Goal: Transaction & Acquisition: Purchase product/service

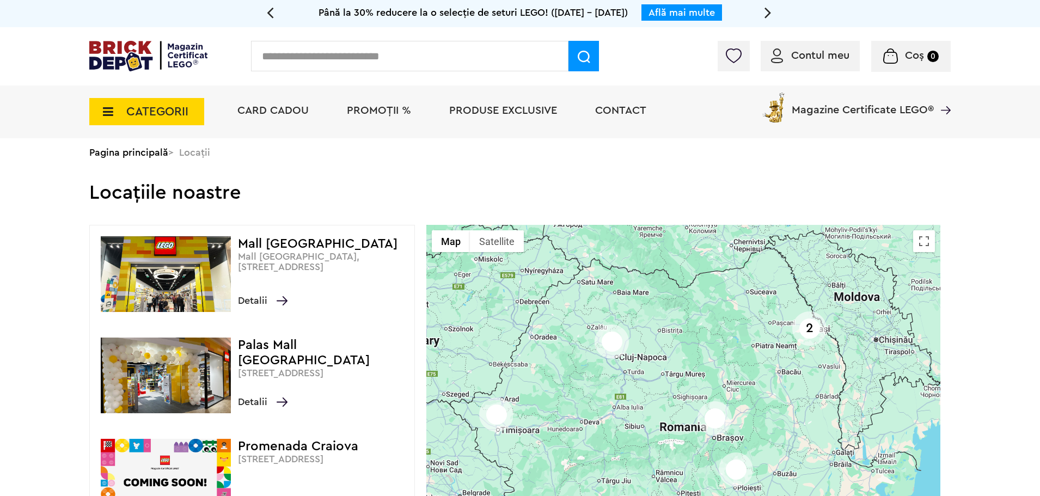
click at [322, 64] on input "text" at bounding box center [410, 56] width 318 height 31
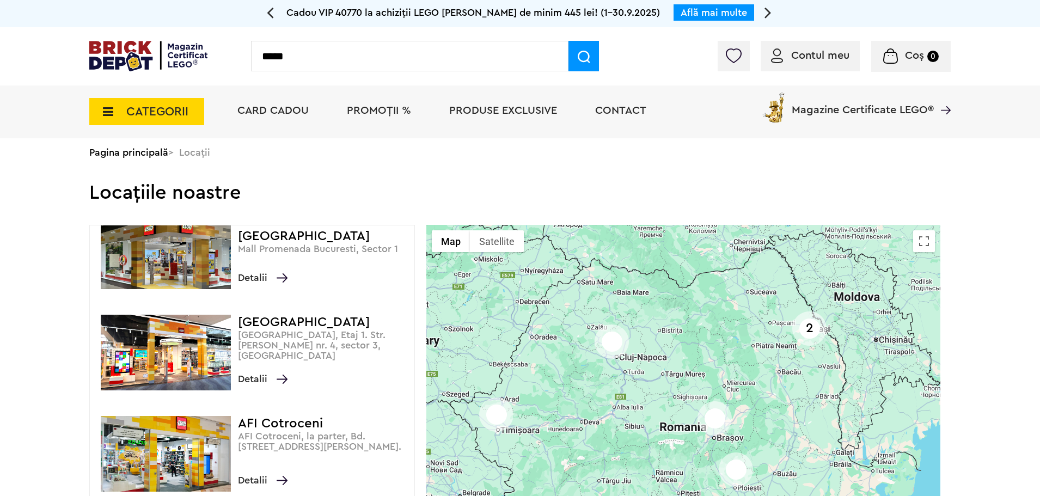
type input "*****"
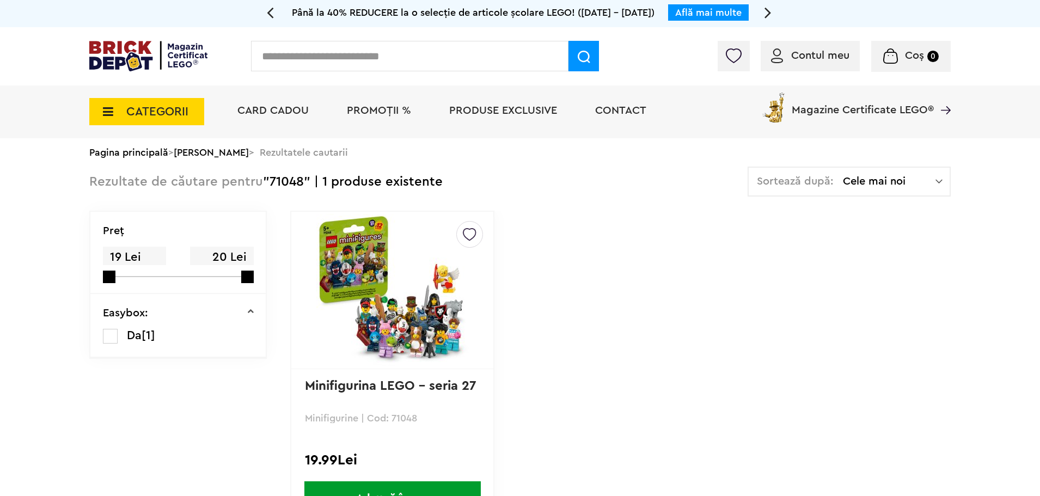
click at [387, 479] on div "Default ( 0 ) Creează o listă nouă Minifigurina LEGO - seria 27 Minifigurine | …" at bounding box center [392, 369] width 204 height 316
click at [386, 485] on span "Adaugă în coș" at bounding box center [393, 499] width 177 height 34
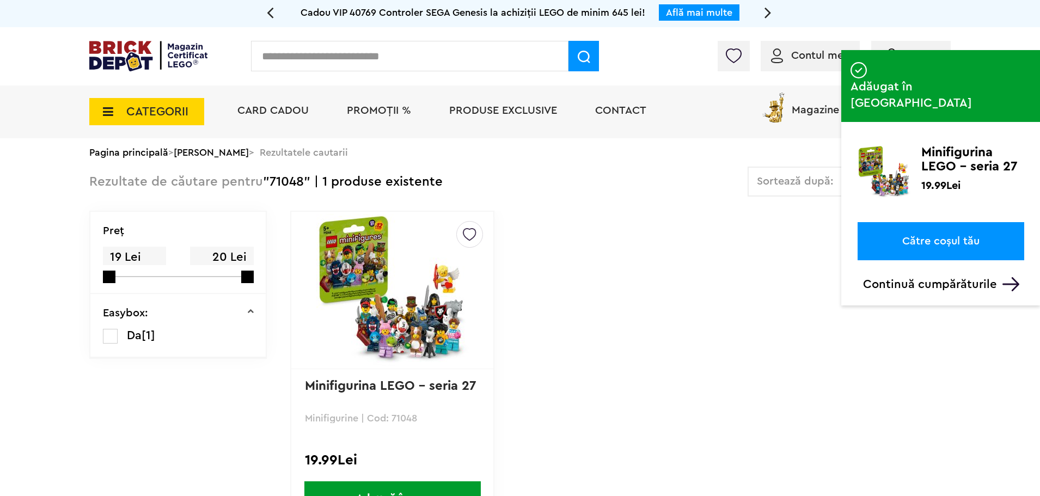
click at [339, 61] on input "text" at bounding box center [410, 56] width 318 height 31
type input "*****"
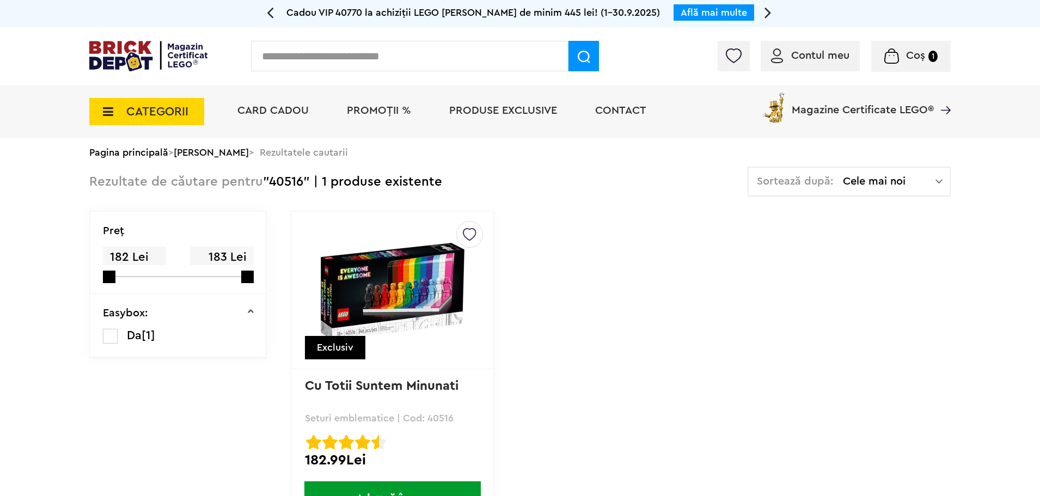
click at [395, 490] on span "Adaugă în coș" at bounding box center [393, 499] width 177 height 34
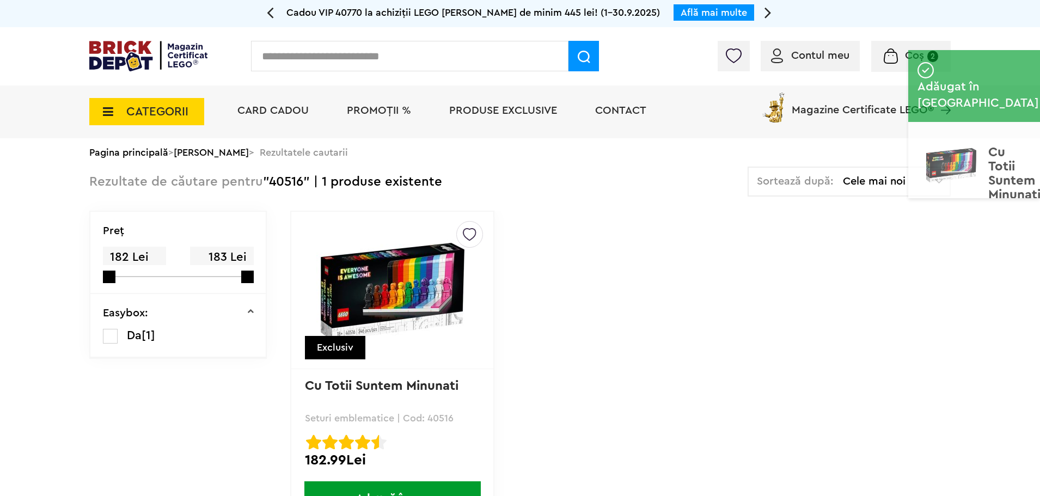
click at [269, 59] on input "text" at bounding box center [410, 56] width 318 height 31
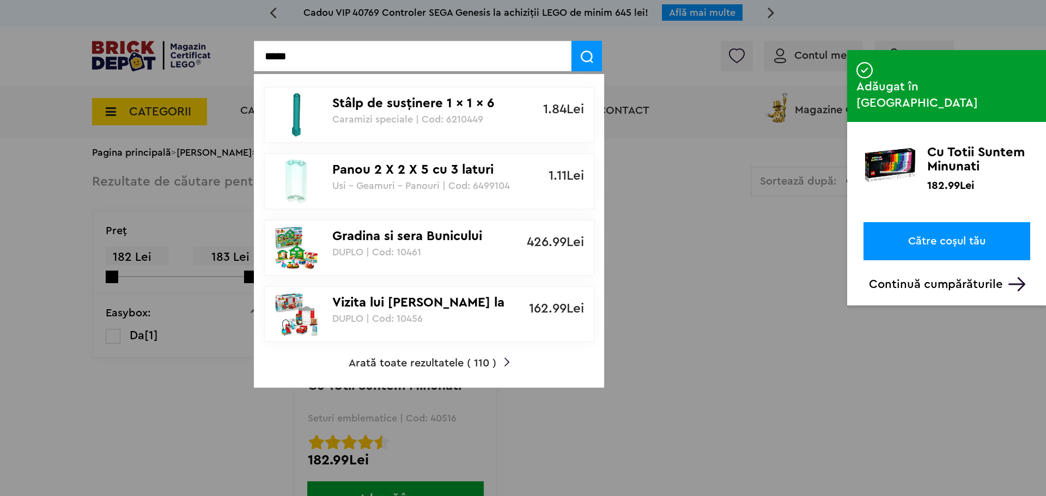
type input "*****"
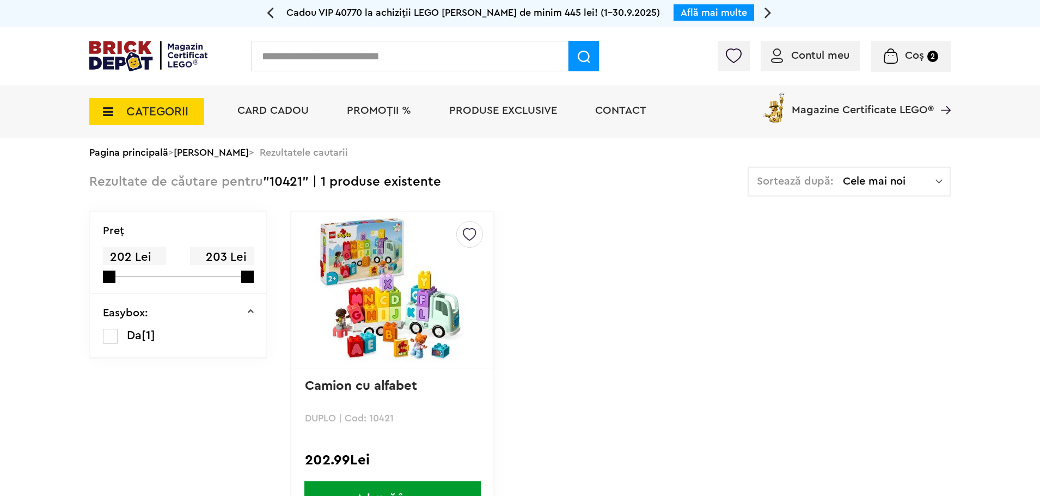
click at [410, 484] on span "Adaugă în coș" at bounding box center [393, 499] width 177 height 34
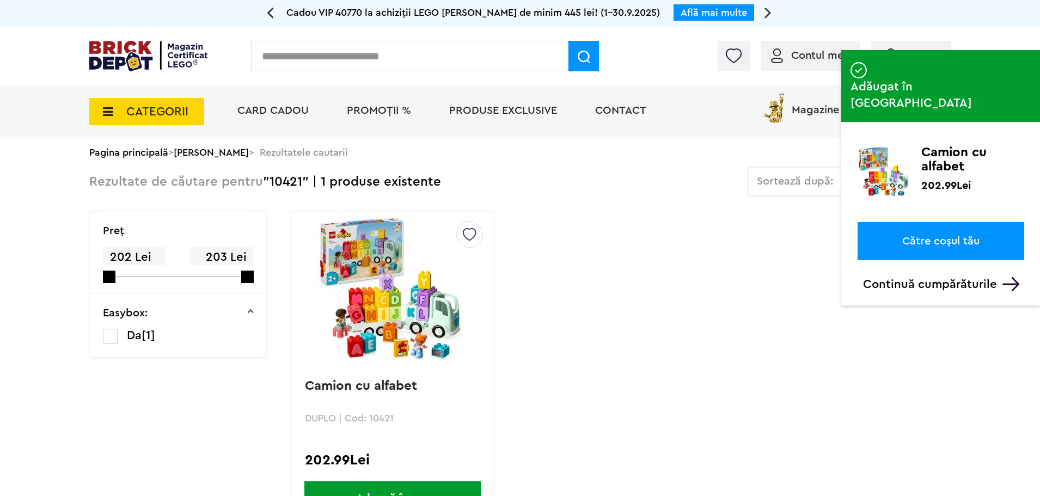
click at [934, 222] on link "Către coșul tău" at bounding box center [941, 241] width 167 height 38
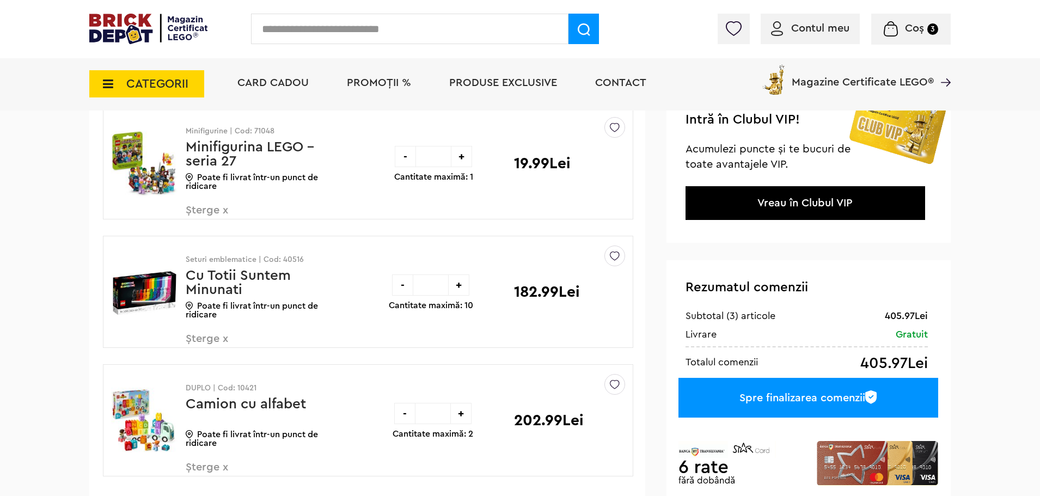
scroll to position [218, 0]
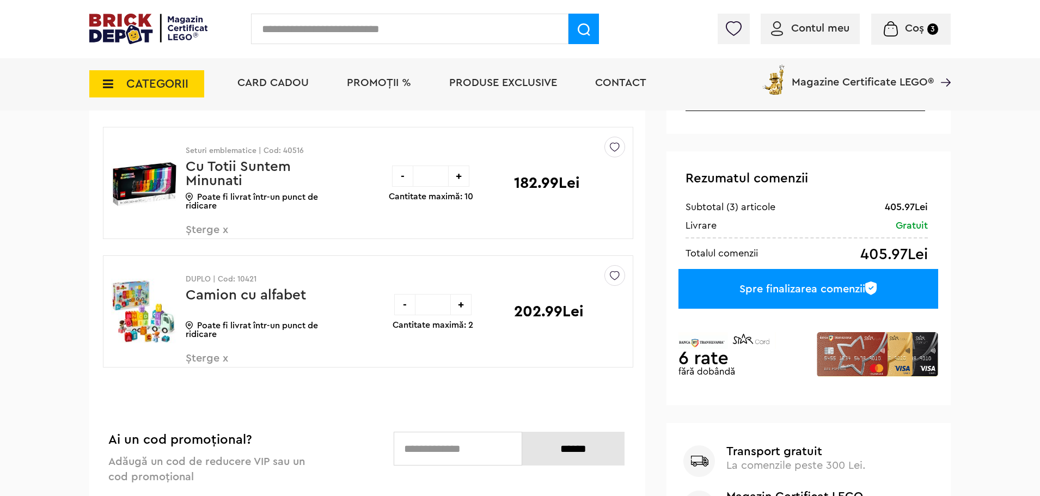
drag, startPoint x: 442, startPoint y: 172, endPoint x: 399, endPoint y: 179, distance: 43.5
click at [399, 179] on div "- * +" at bounding box center [430, 176] width 77 height 21
type input "*"
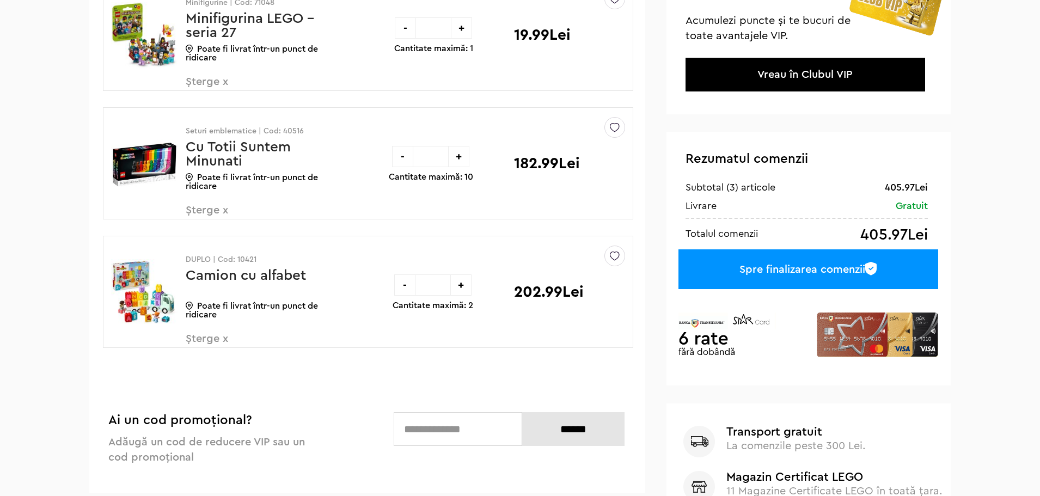
scroll to position [0, 0]
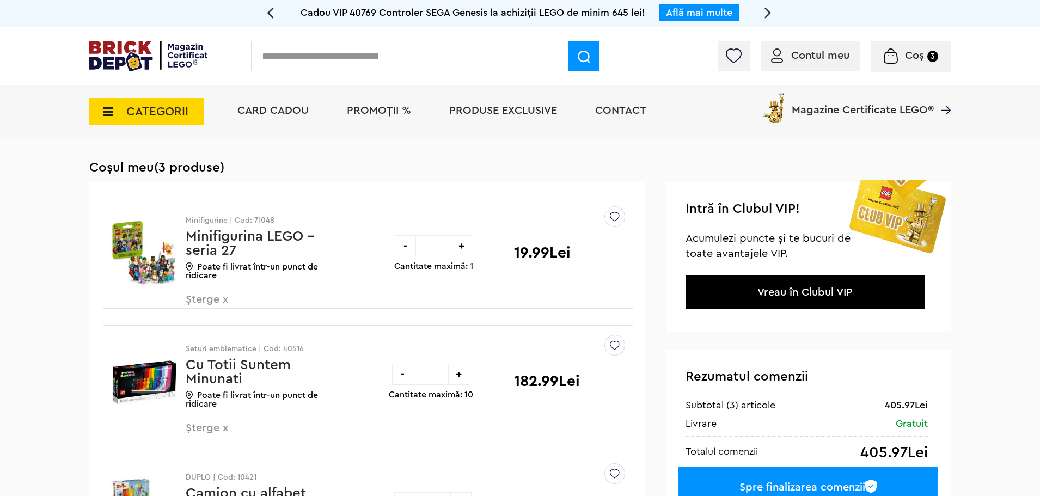
click at [421, 309] on div "Minifigurine | Cod: 71048 Minifigurina LEGO - seria 27 Poate fi livrat într-un …" at bounding box center [368, 253] width 531 height 112
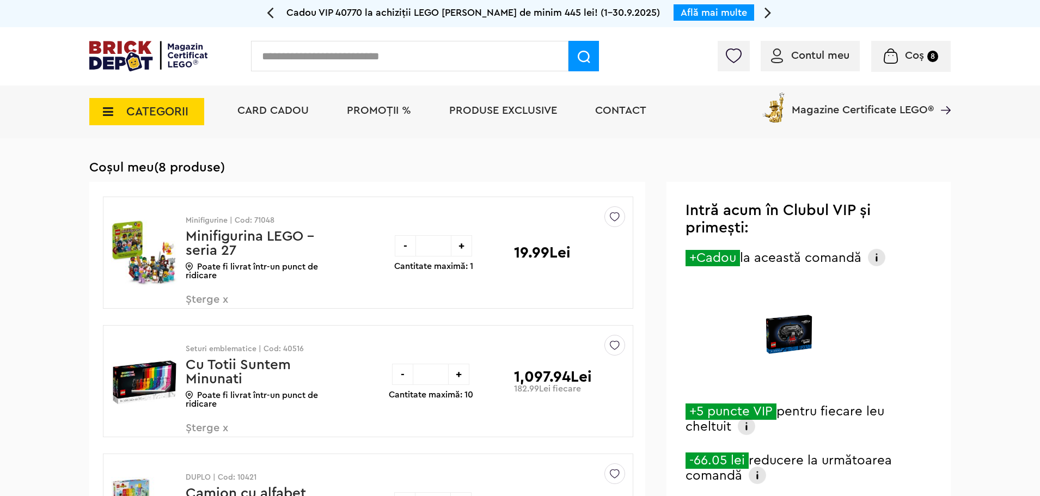
drag, startPoint x: 441, startPoint y: 378, endPoint x: 400, endPoint y: 379, distance: 40.3
click at [400, 379] on div "- * +" at bounding box center [430, 374] width 77 height 21
type input "*"
click at [446, 242] on input "*" at bounding box center [433, 245] width 35 height 21
drag, startPoint x: 446, startPoint y: 242, endPoint x: 439, endPoint y: 243, distance: 7.7
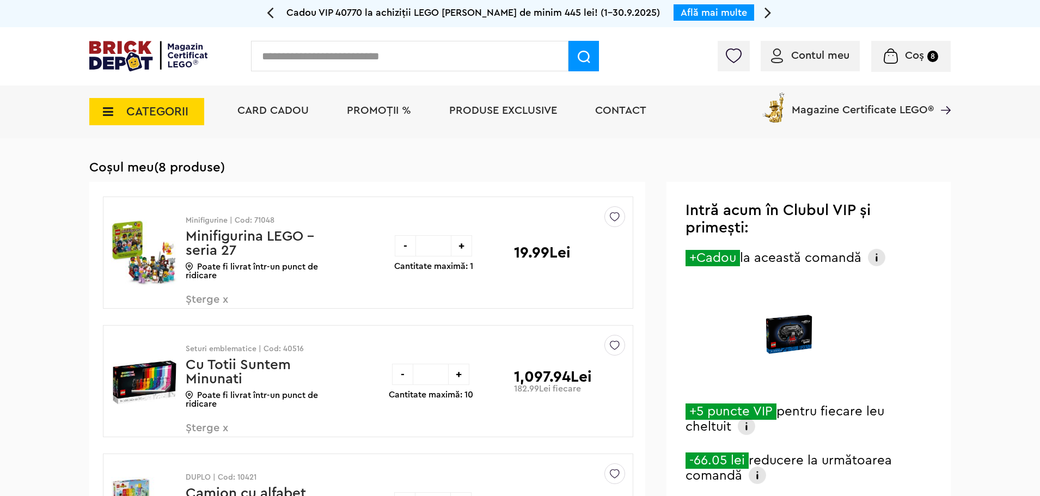
click at [439, 243] on input "*" at bounding box center [433, 245] width 35 height 21
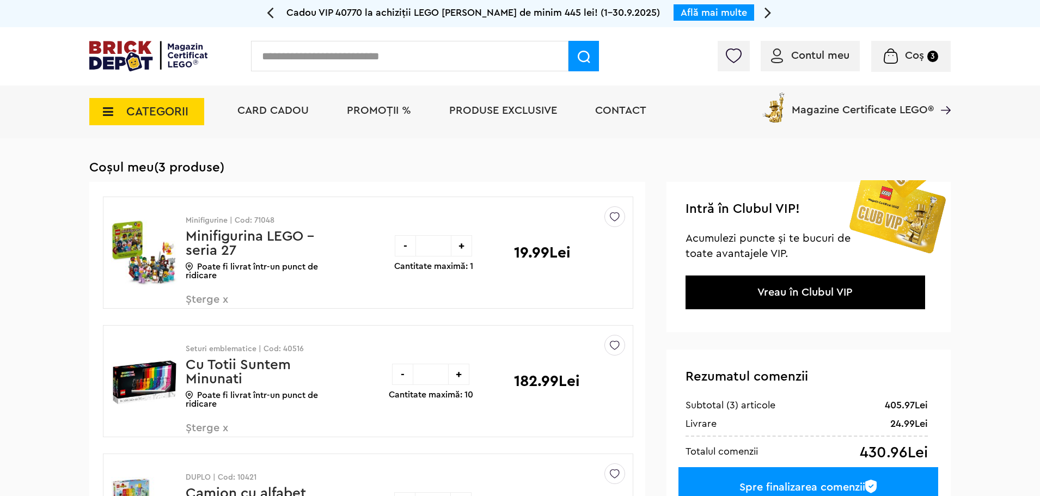
click at [451, 251] on div "+" at bounding box center [461, 245] width 21 height 21
type input "*"
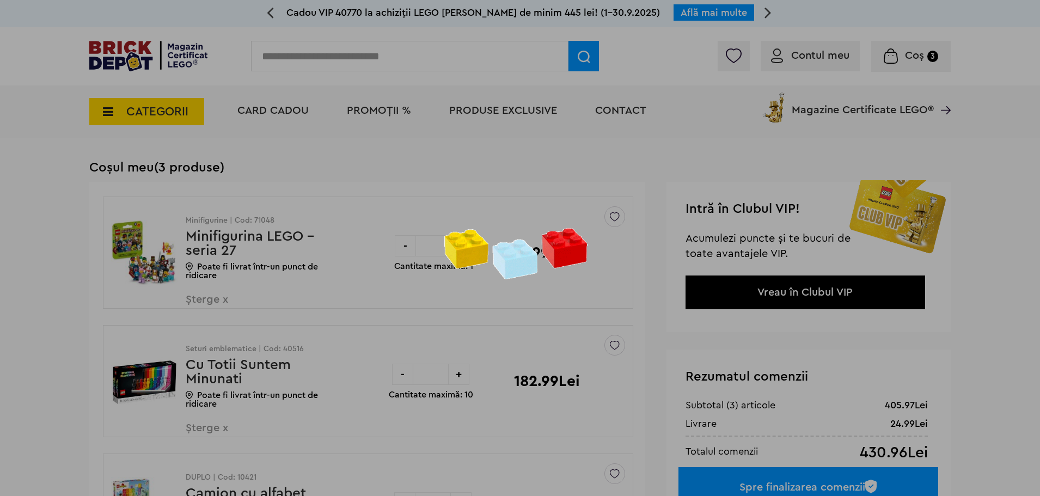
click at [441, 247] on div at bounding box center [520, 248] width 1040 height 496
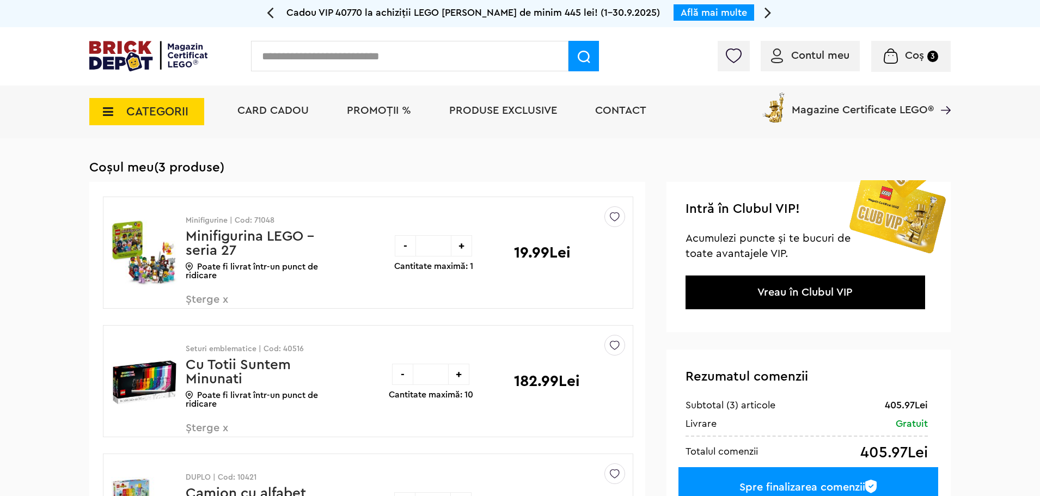
click at [441, 247] on input "*" at bounding box center [433, 245] width 35 height 21
type input "*"
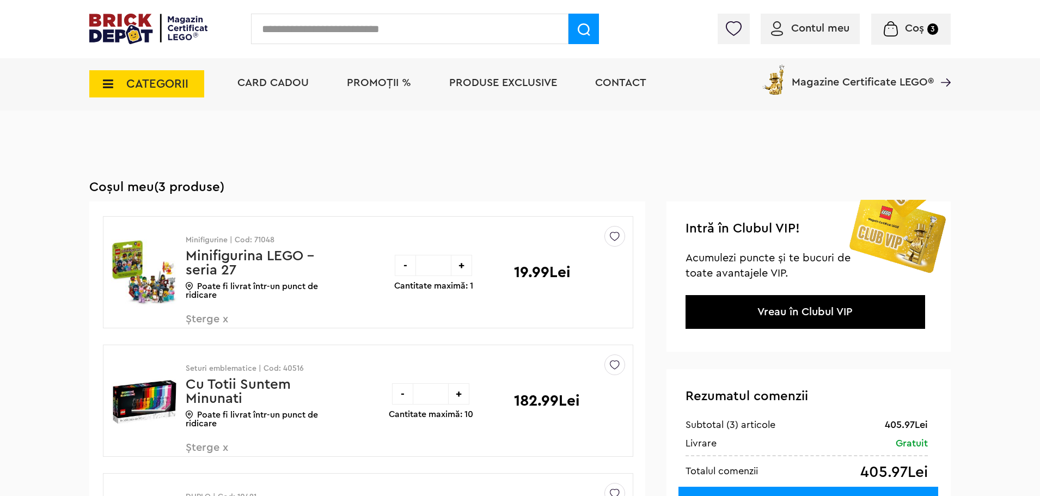
scroll to position [109, 0]
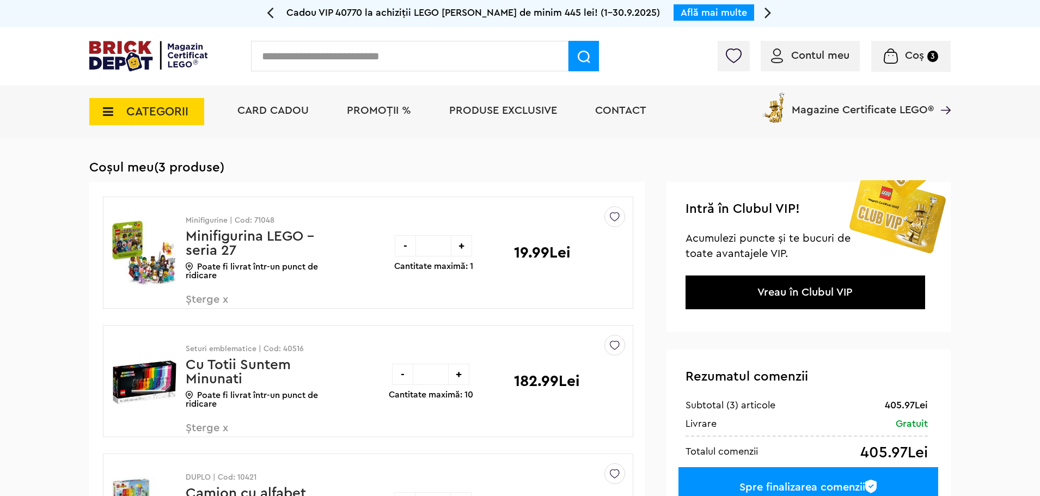
click at [441, 248] on input "*" at bounding box center [433, 245] width 35 height 21
drag, startPoint x: 434, startPoint y: 248, endPoint x: 417, endPoint y: 247, distance: 17.4
click at [417, 247] on input "*" at bounding box center [433, 245] width 35 height 21
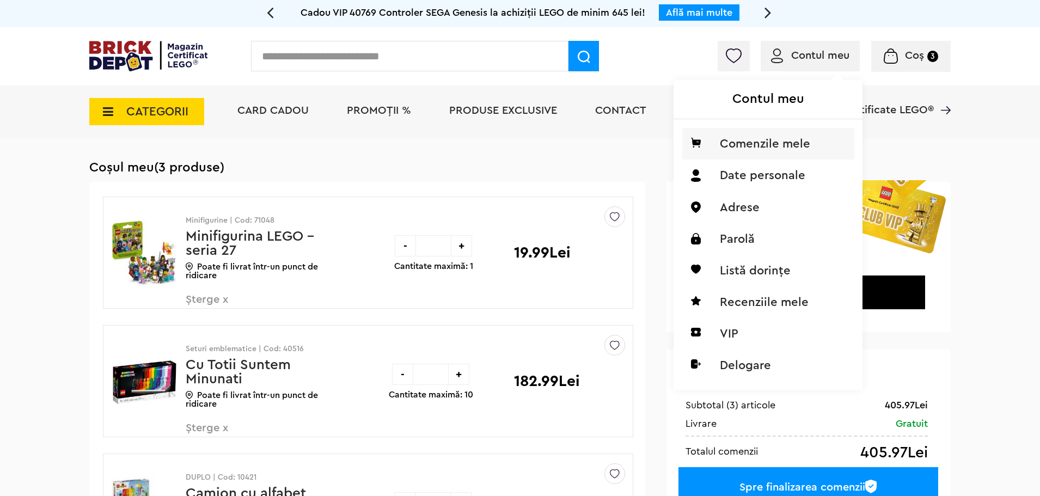
click at [788, 149] on li "Comenzile mele" at bounding box center [769, 144] width 172 height 32
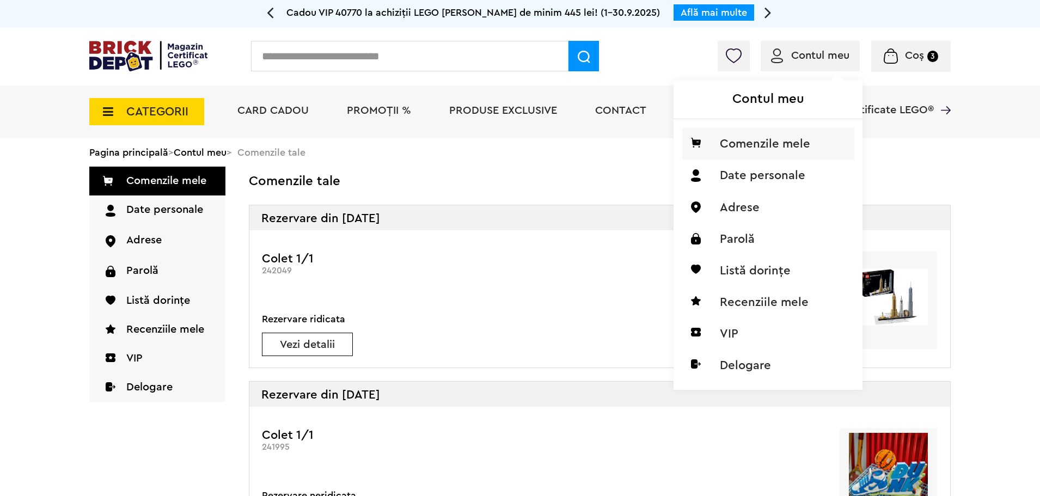
click at [803, 67] on div "Contul meu Comenzile mele Date personale Adrese Parolă Listă dorințe Recenziile…" at bounding box center [767, 220] width 186 height 336
click at [759, 173] on li "Date personale" at bounding box center [769, 176] width 172 height 32
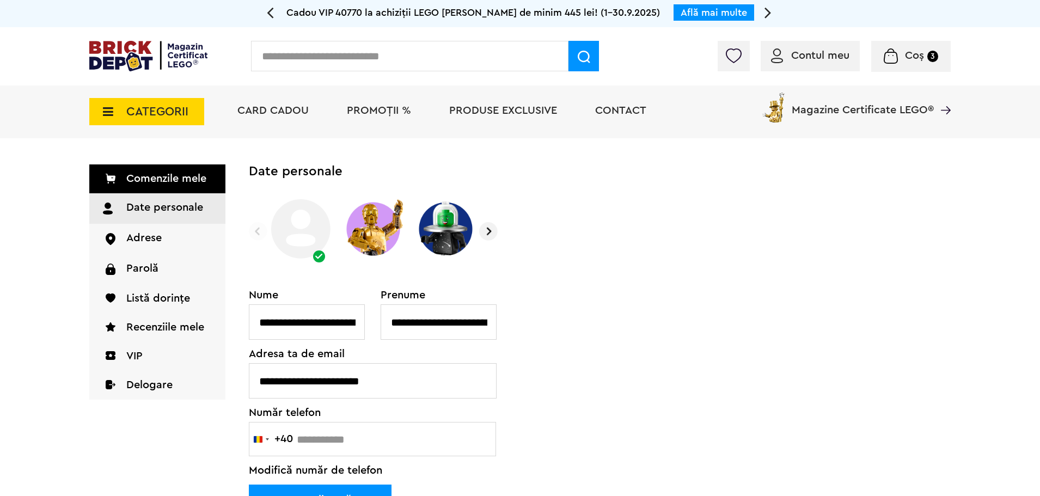
click at [908, 57] on span "Coș" at bounding box center [914, 55] width 19 height 11
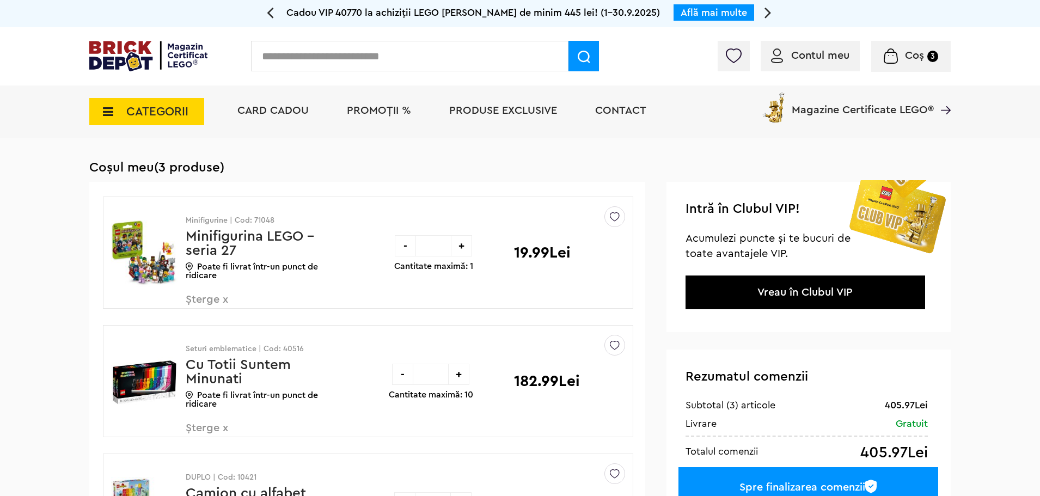
click at [219, 302] on span "Șterge x" at bounding box center [250, 305] width 128 height 23
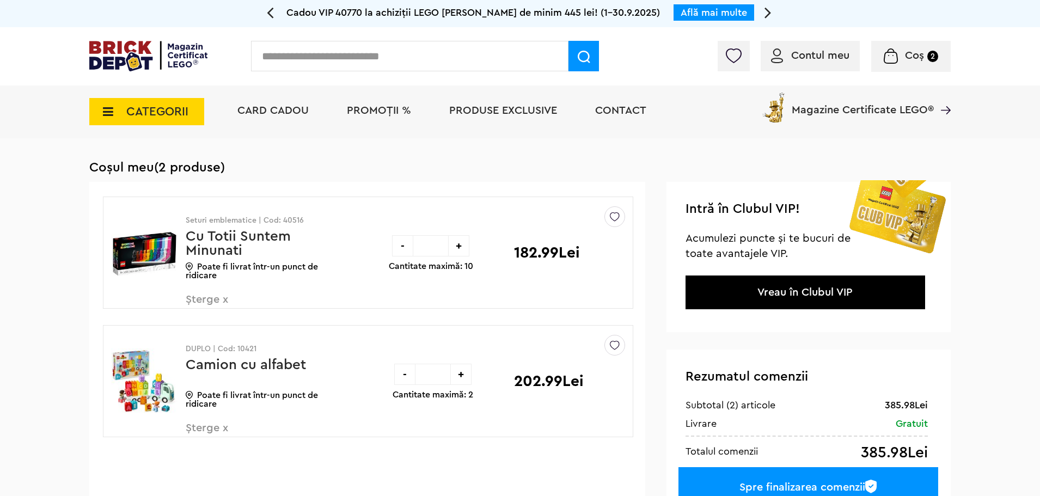
click at [206, 300] on span "Șterge x" at bounding box center [250, 305] width 128 height 23
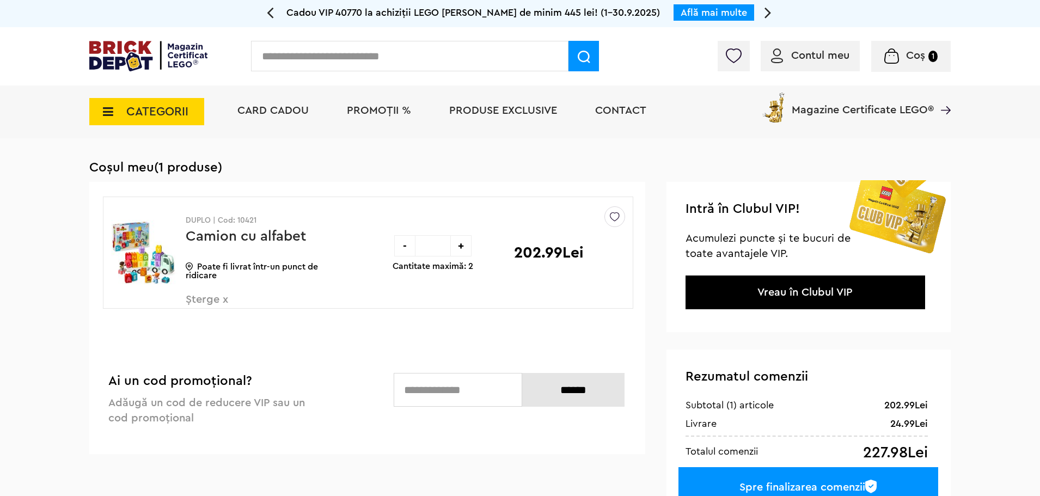
click at [202, 302] on span "Șterge x" at bounding box center [250, 305] width 128 height 23
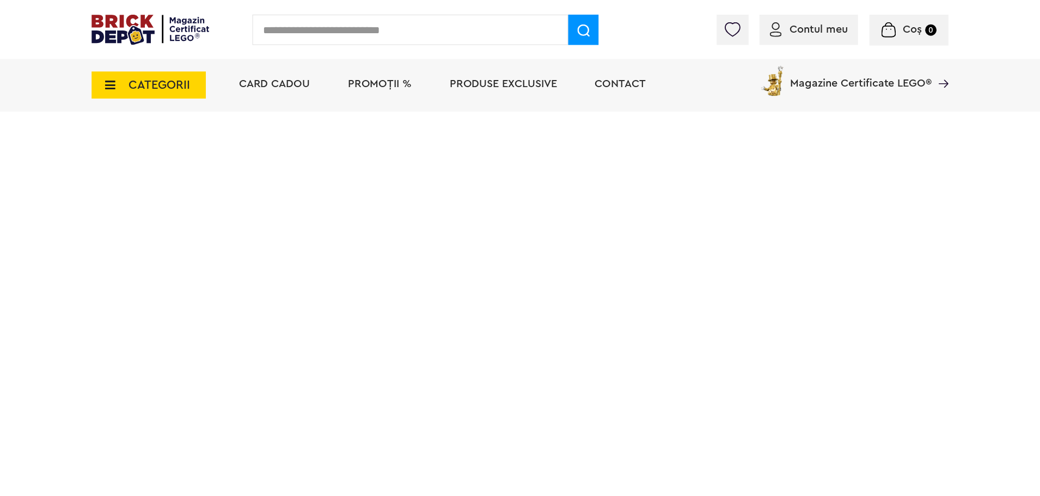
scroll to position [109, 0]
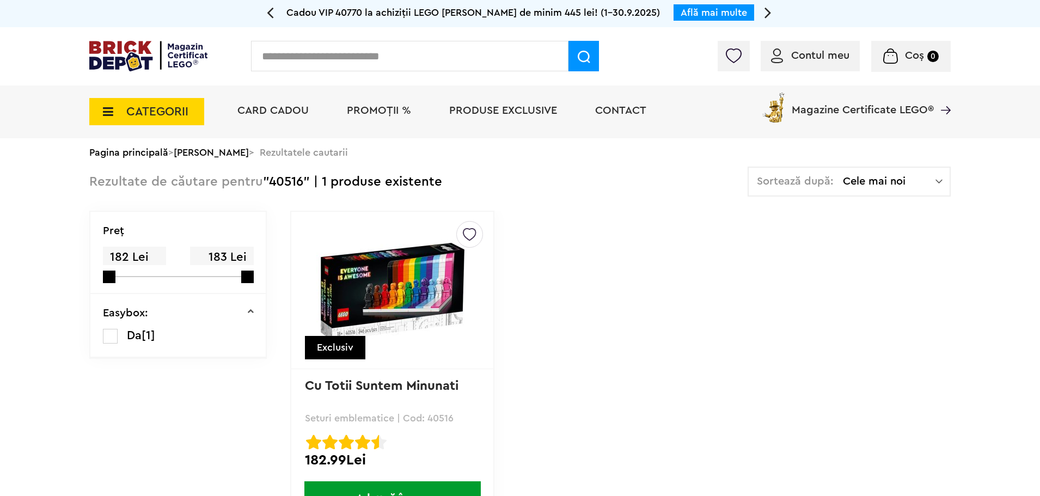
click at [392, 114] on span "PROMOȚII %" at bounding box center [379, 110] width 64 height 11
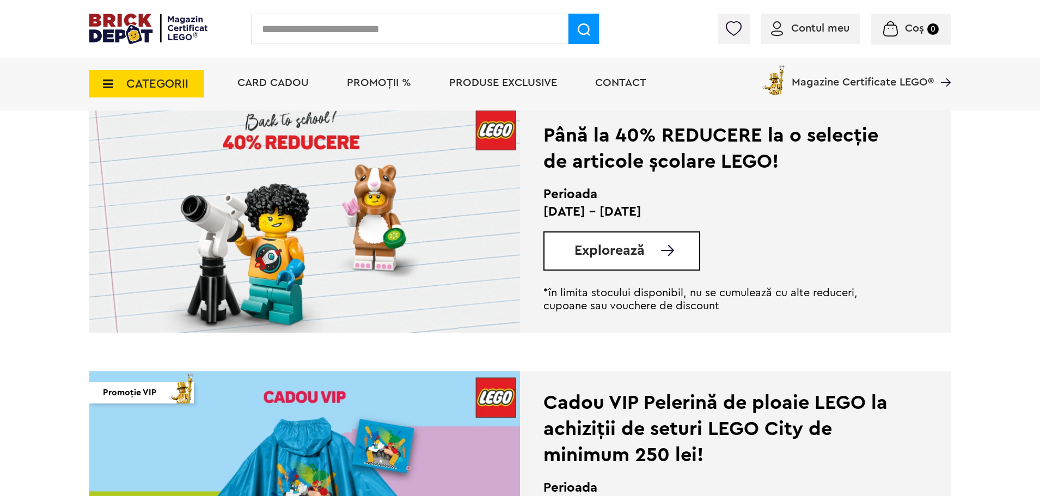
click at [664, 258] on div "Explorează" at bounding box center [622, 251] width 157 height 39
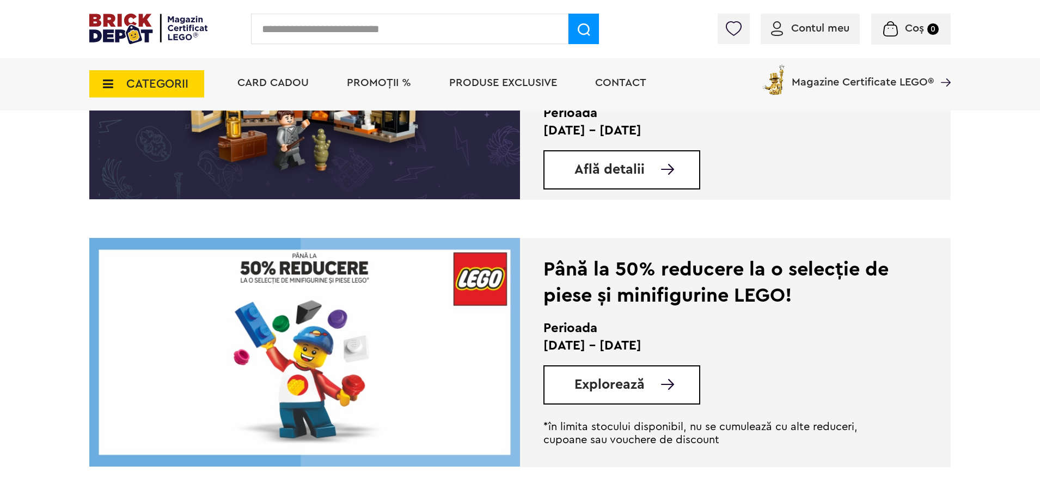
scroll to position [1798, 0]
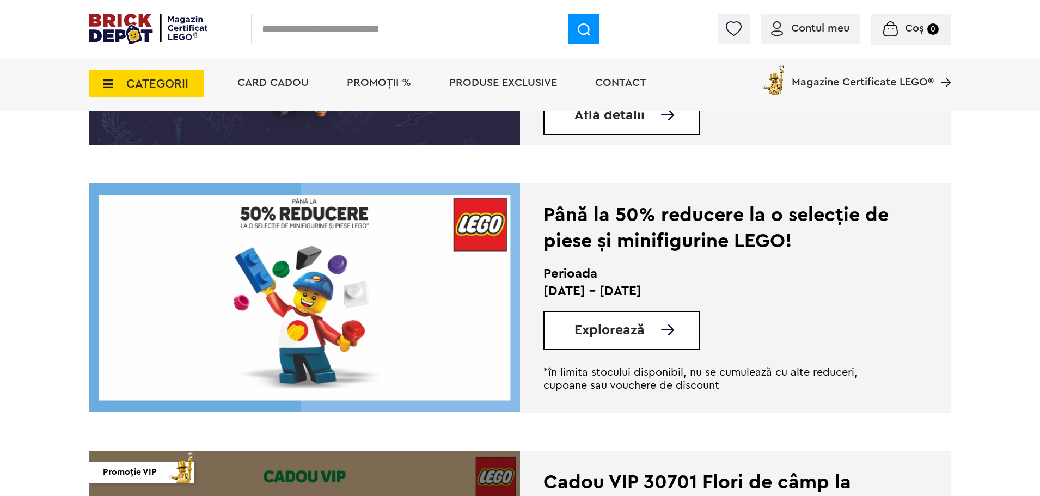
click at [635, 328] on span "Explorează" at bounding box center [610, 331] width 70 height 14
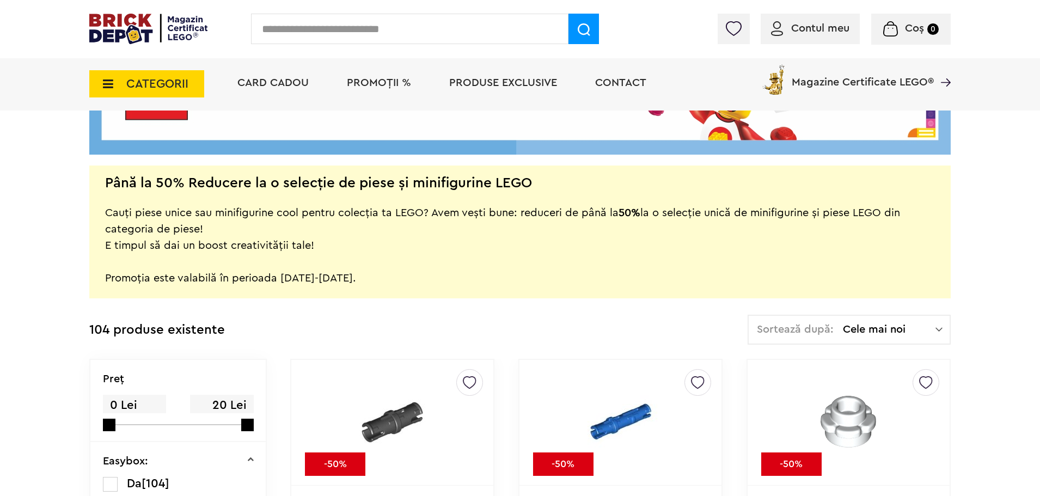
scroll to position [527, 0]
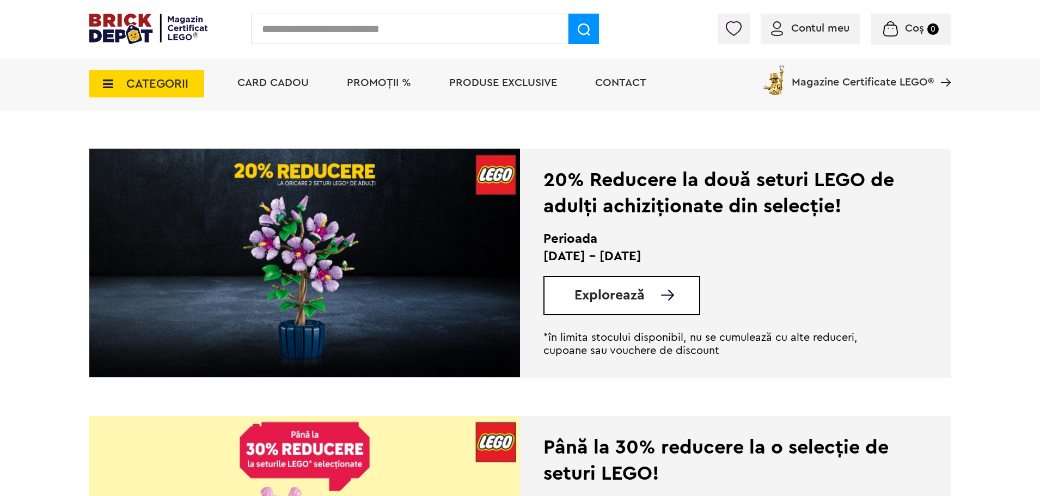
scroll to position [981, 0]
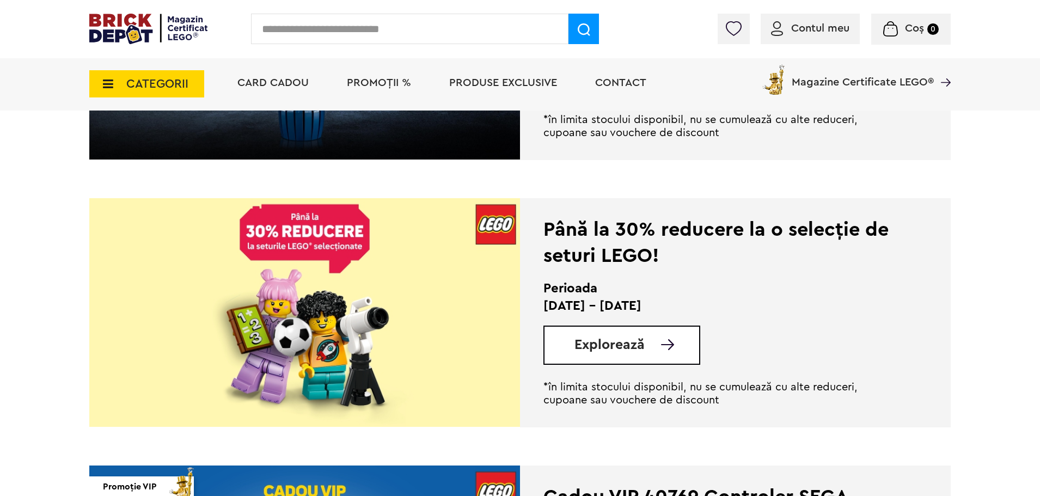
click at [635, 339] on span "Explorează" at bounding box center [610, 345] width 70 height 14
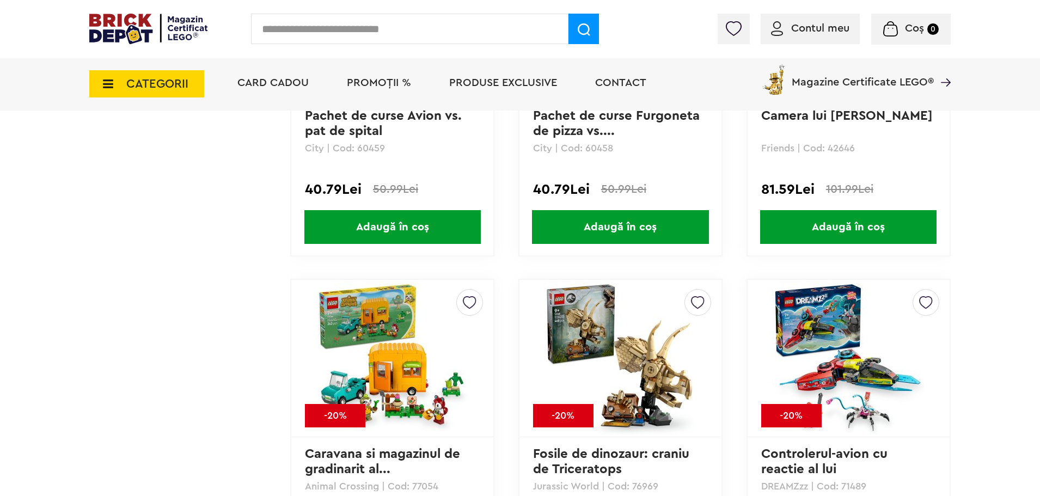
scroll to position [2906, 0]
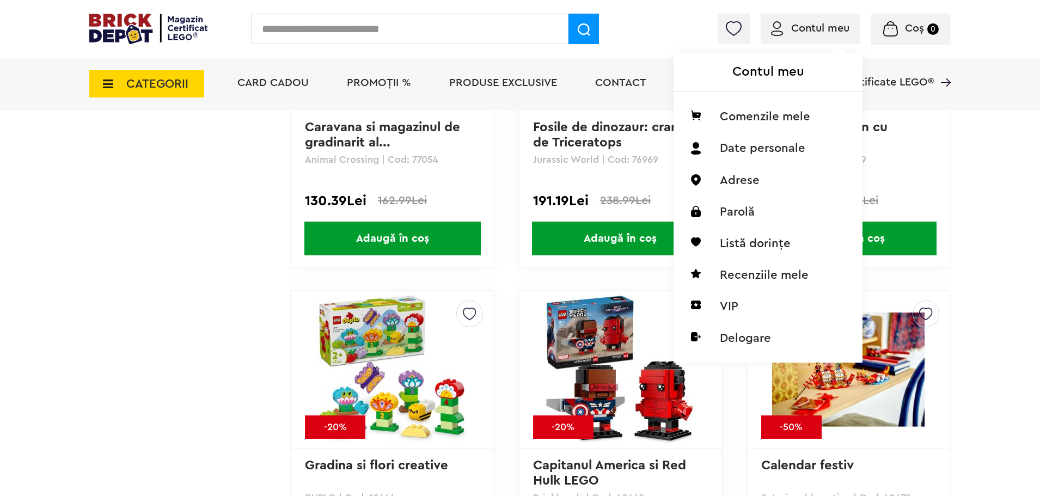
click at [829, 33] on span "Contul meu" at bounding box center [821, 28] width 58 height 11
click at [748, 147] on li "Date personale" at bounding box center [769, 148] width 172 height 32
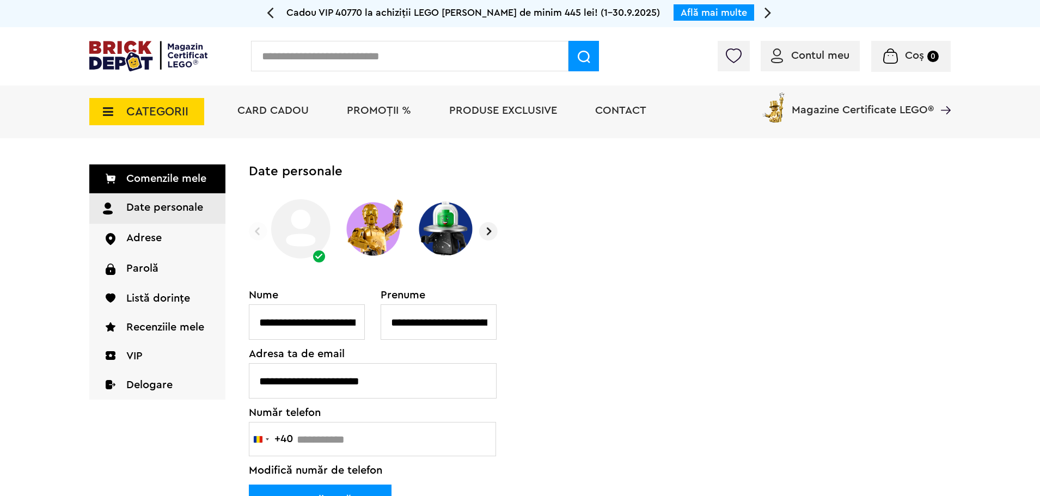
click at [827, 57] on div at bounding box center [867, 58] width 167 height 11
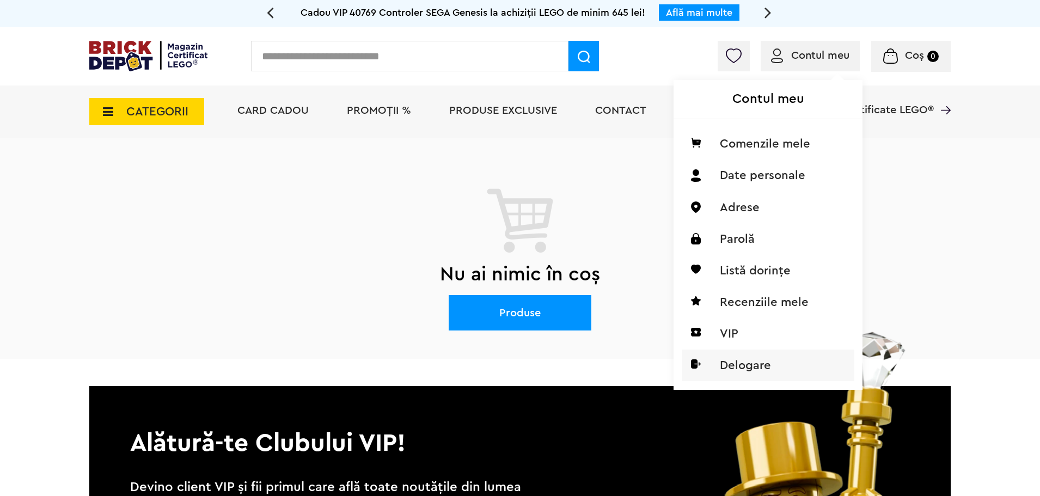
click at [748, 360] on li "Delogare" at bounding box center [769, 366] width 172 height 32
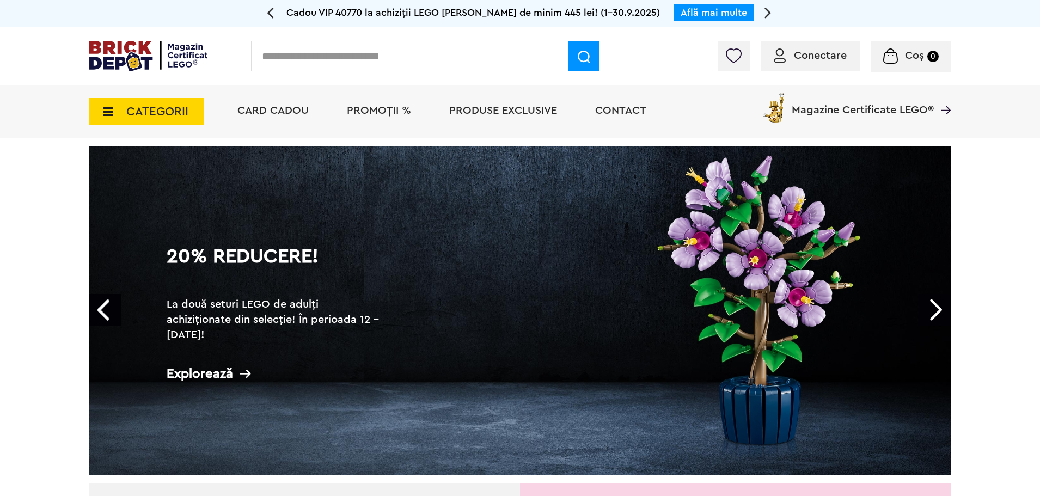
click at [787, 65] on div "Conectare" at bounding box center [810, 56] width 99 height 31
click at [825, 67] on div "Conectare" at bounding box center [810, 56] width 99 height 31
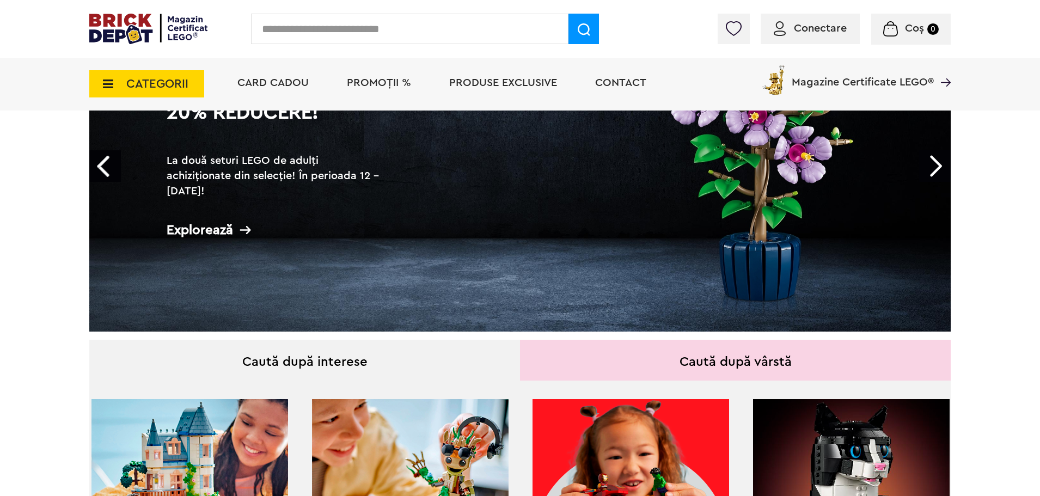
scroll to position [218, 0]
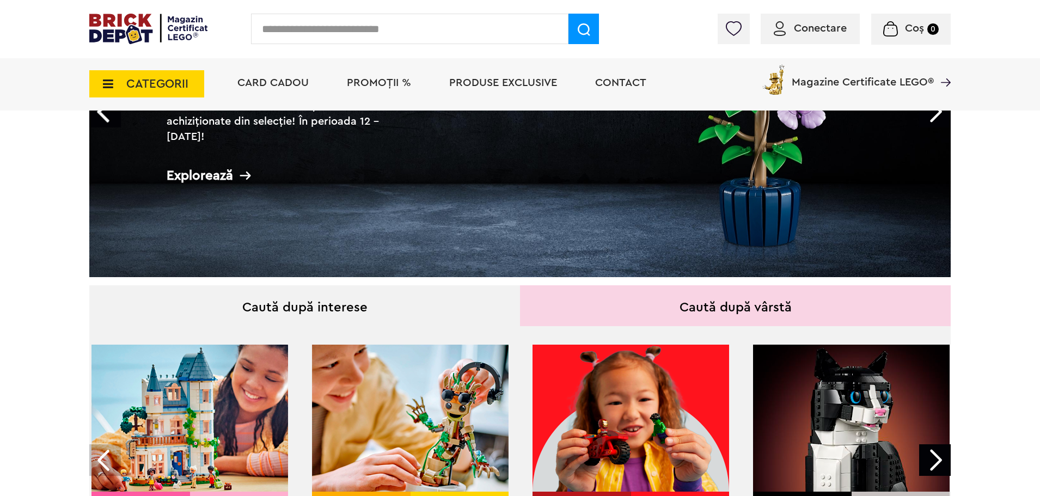
click at [812, 29] on span "Conectare" at bounding box center [820, 28] width 53 height 11
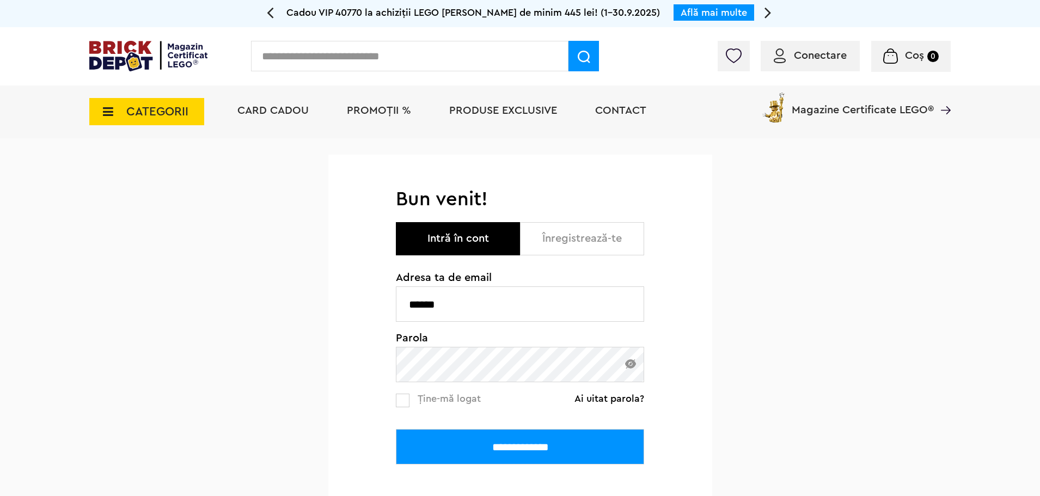
click at [240, 309] on div "**********" at bounding box center [520, 374] width 1040 height 473
paste input "**********"
type input "**********"
click at [396, 429] on input "**********" at bounding box center [520, 446] width 248 height 35
click at [549, 308] on input "**********" at bounding box center [520, 304] width 248 height 35
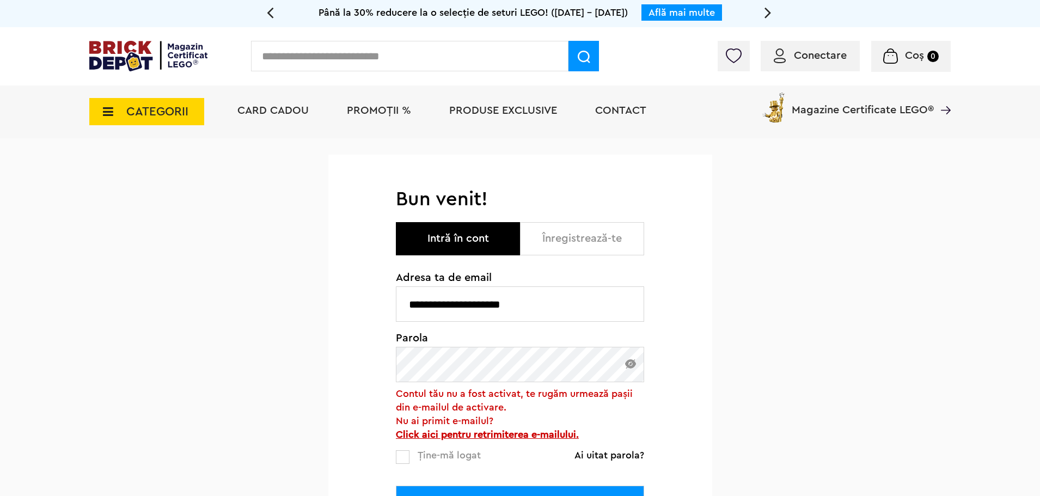
click at [542, 436] on b "Click aici pentru retrimiterea e-mailului." at bounding box center [487, 435] width 183 height 10
